Goal: Task Accomplishment & Management: Manage account settings

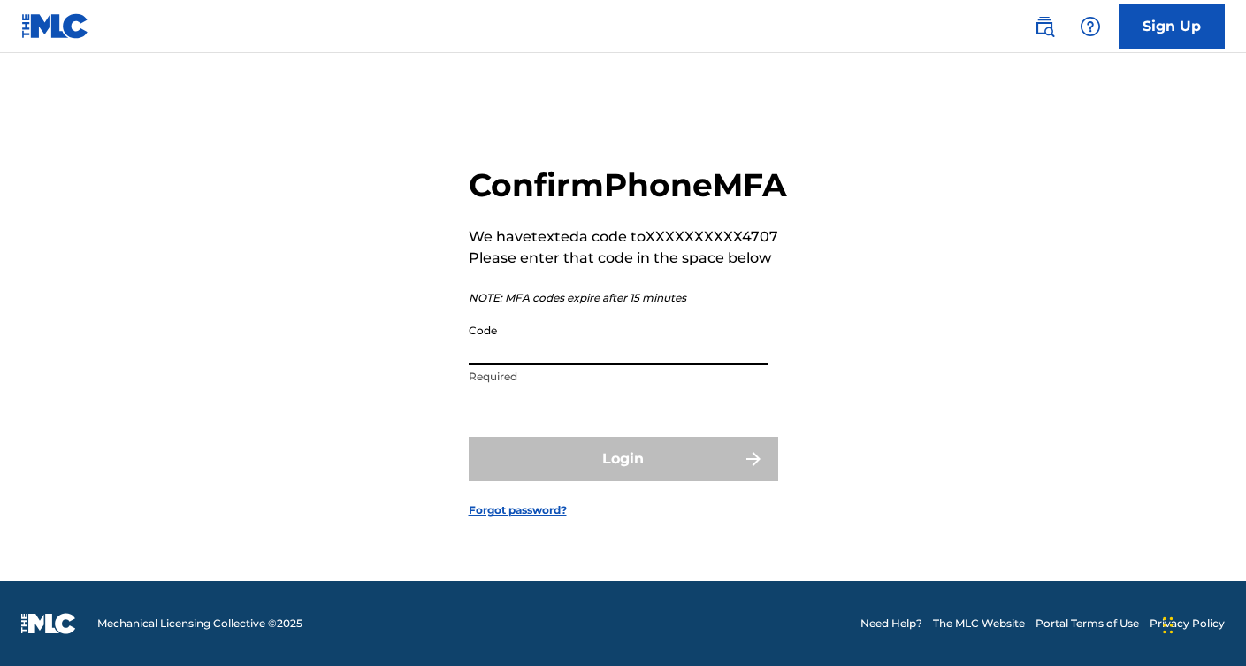
click at [510, 365] on input "Code" at bounding box center [618, 340] width 299 height 50
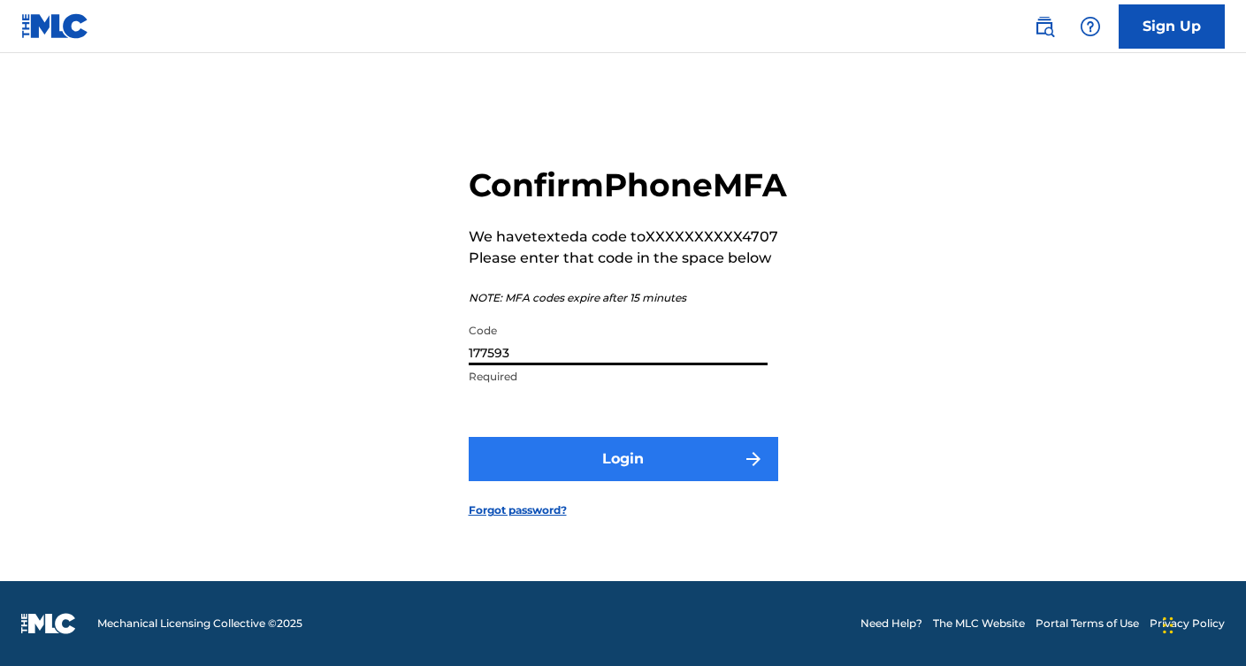
type input "177593"
click at [580, 481] on button "Login" at bounding box center [624, 459] width 310 height 44
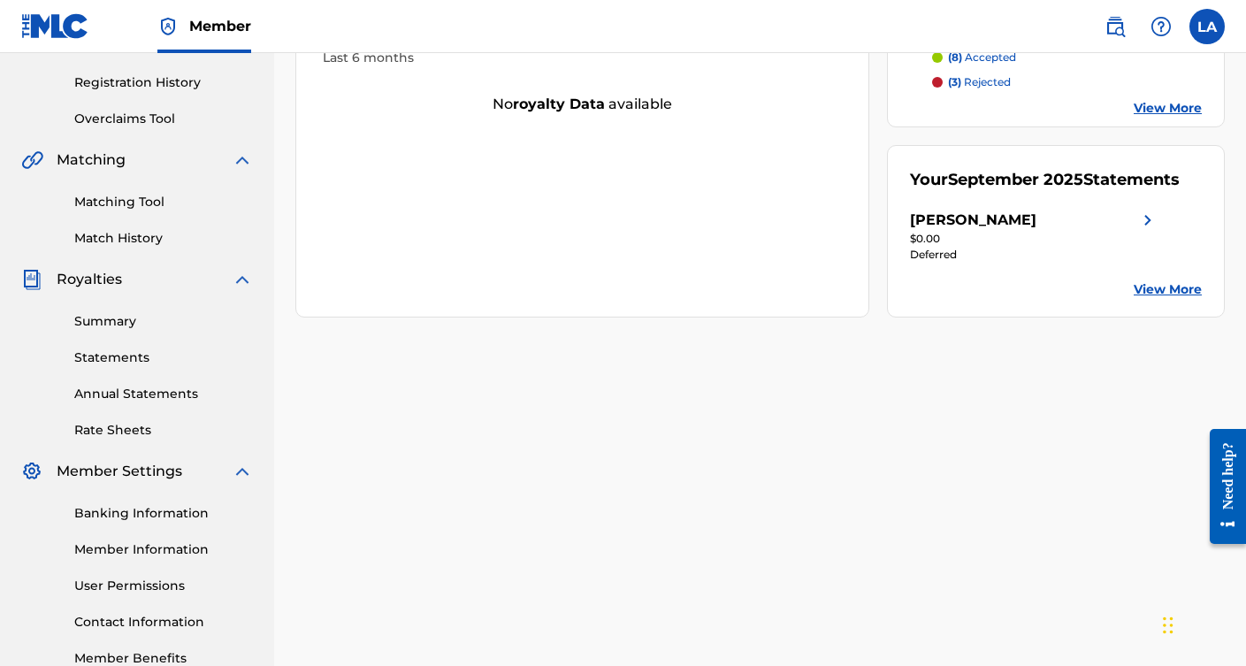
scroll to position [378, 0]
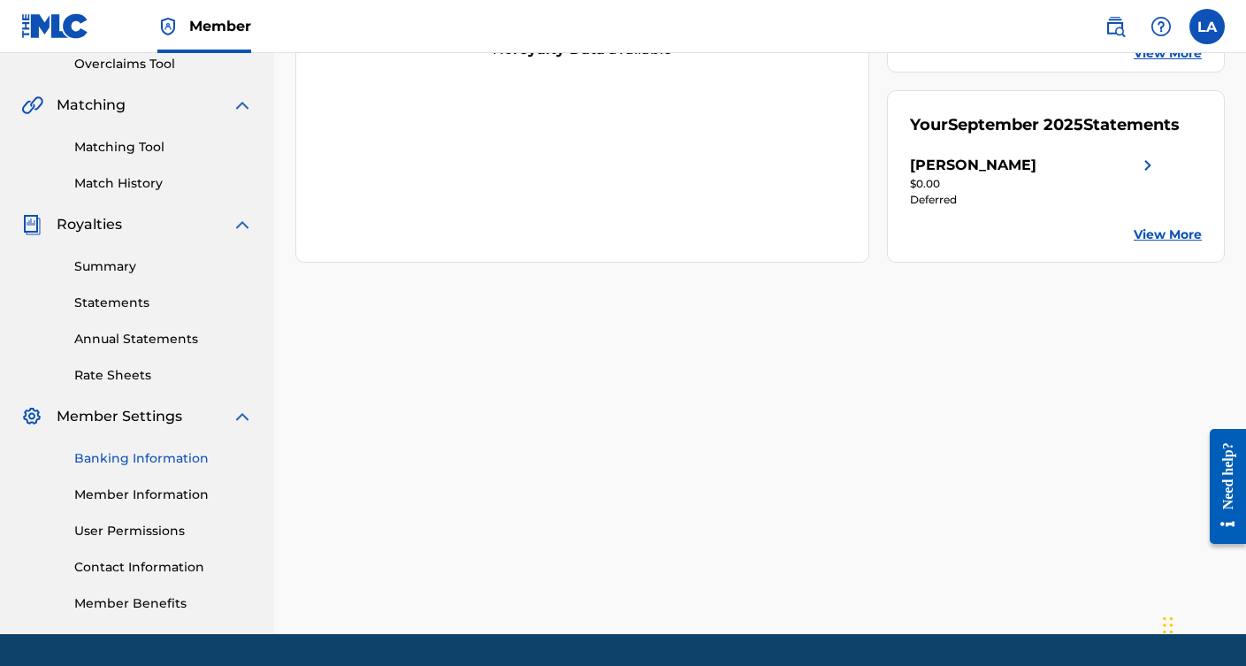
click at [146, 460] on link "Banking Information" at bounding box center [163, 458] width 179 height 19
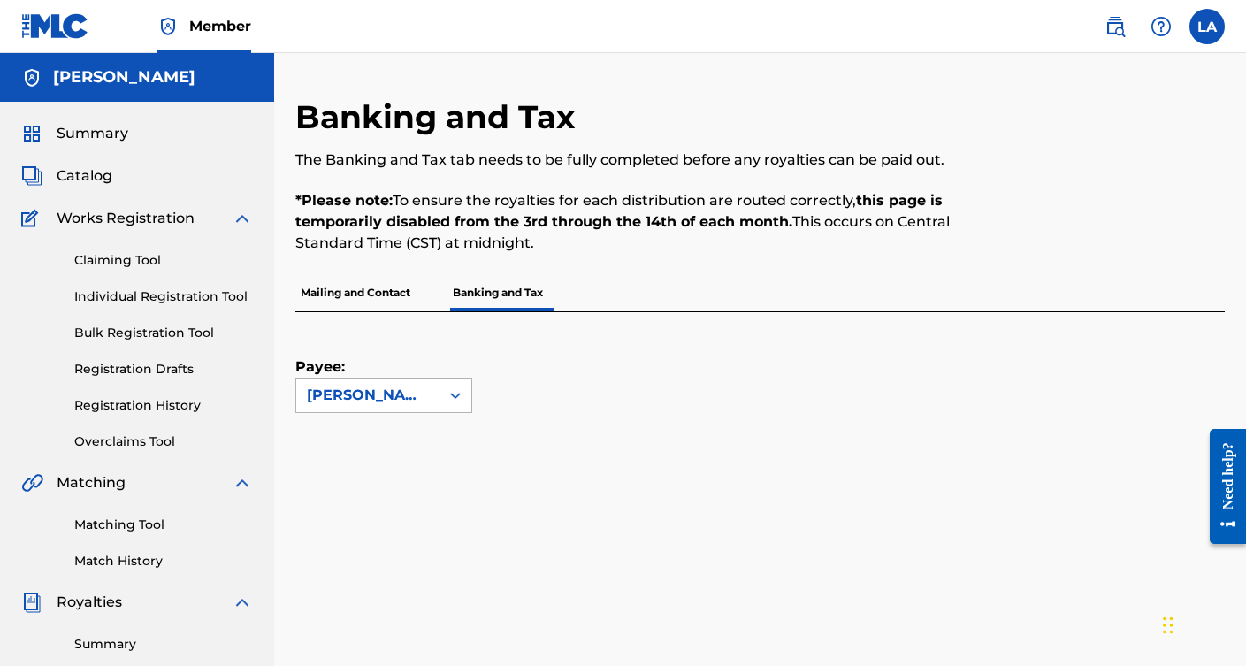
click at [443, 399] on div at bounding box center [456, 395] width 32 height 32
click at [635, 387] on div "Payee: [PERSON_NAME]" at bounding box center [738, 362] width 887 height 101
click at [1219, 24] on label at bounding box center [1207, 26] width 35 height 35
click at [1207, 27] on input "LA [PERSON_NAME] [EMAIL_ADDRESS][DOMAIN_NAME] Profile Log out" at bounding box center [1207, 27] width 0 height 0
click at [1218, 25] on div "LA LA [PERSON_NAME] [EMAIL_ADDRESS][DOMAIN_NAME] Profile Log out" at bounding box center [1207, 26] width 35 height 35
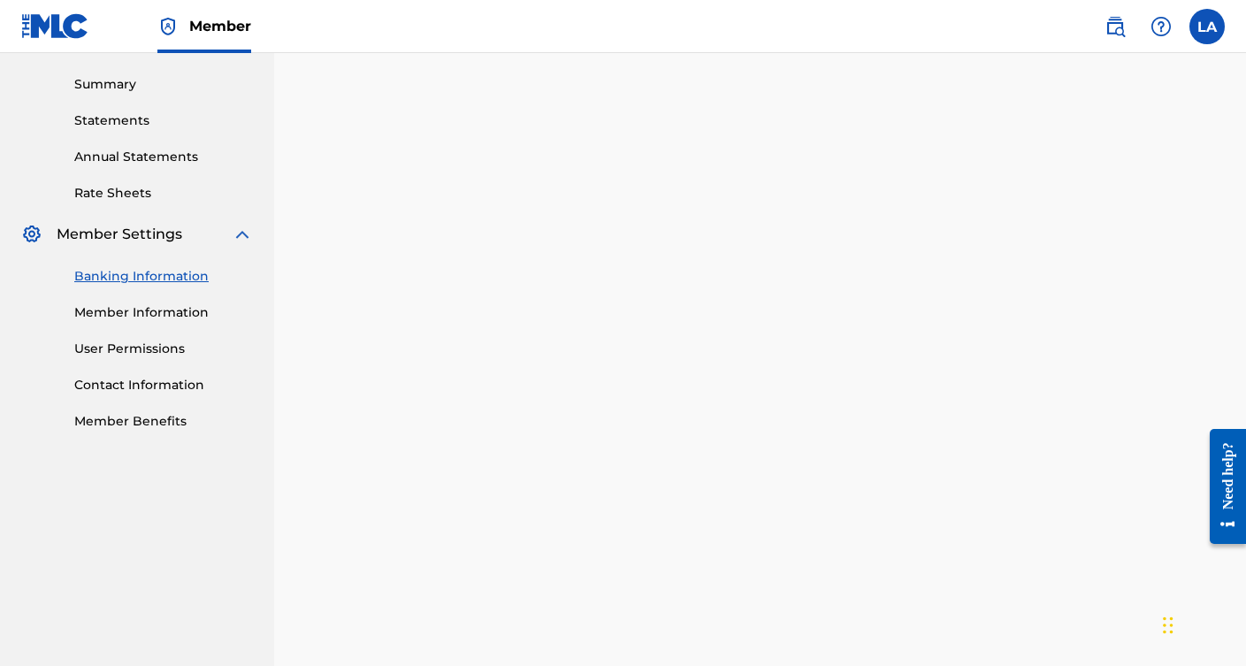
scroll to position [676, 0]
